Goal: Navigation & Orientation: Go to known website

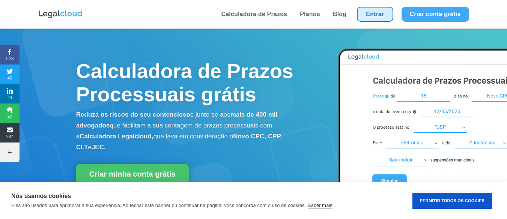
click at [374, 10] on link "Entrar" at bounding box center [375, 14] width 36 height 15
click at [374, 8] on link "Entrar" at bounding box center [375, 14] width 36 height 15
drag, startPoint x: 384, startPoint y: 3, endPoint x: 377, endPoint y: 17, distance: 15.1
click at [383, 8] on li "Entrar" at bounding box center [374, 14] width 44 height 28
click at [377, 17] on link "Entrar" at bounding box center [375, 14] width 36 height 15
